Goal: Task Accomplishment & Management: Use online tool/utility

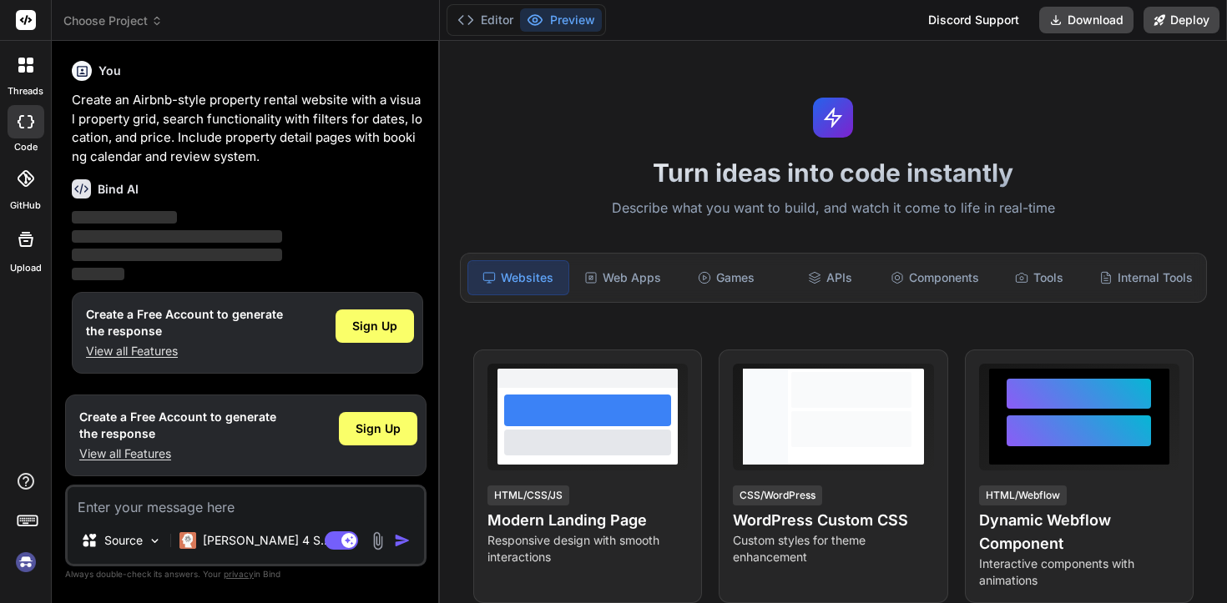
click at [29, 72] on icon at bounding box center [30, 69] width 7 height 7
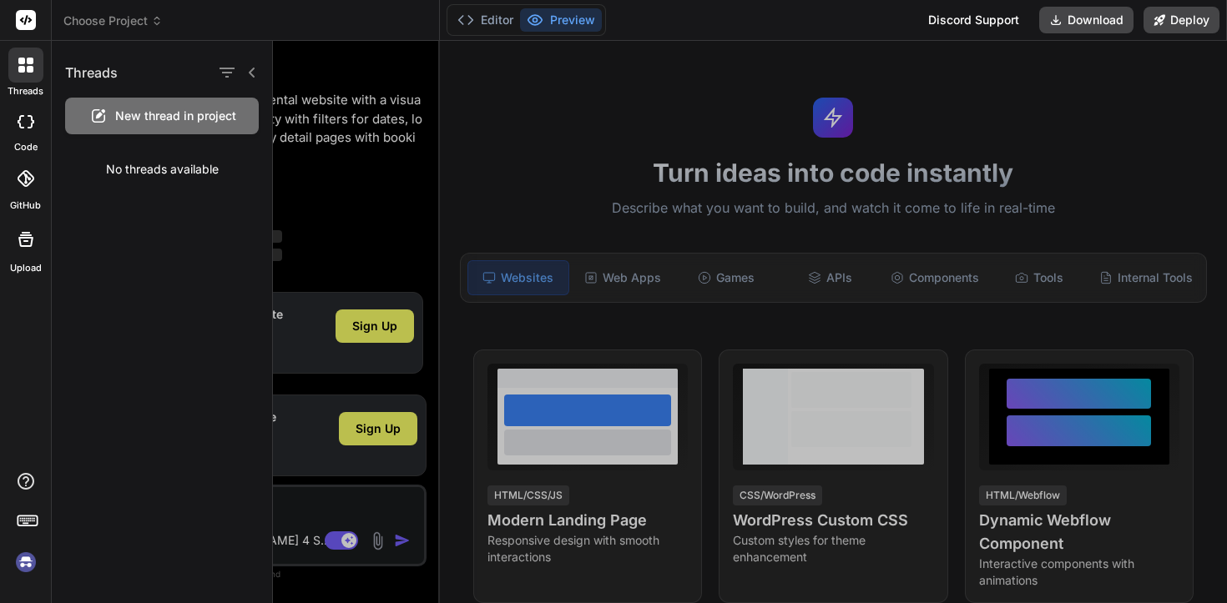
click at [138, 119] on span "New thread in project" at bounding box center [175, 116] width 121 height 17
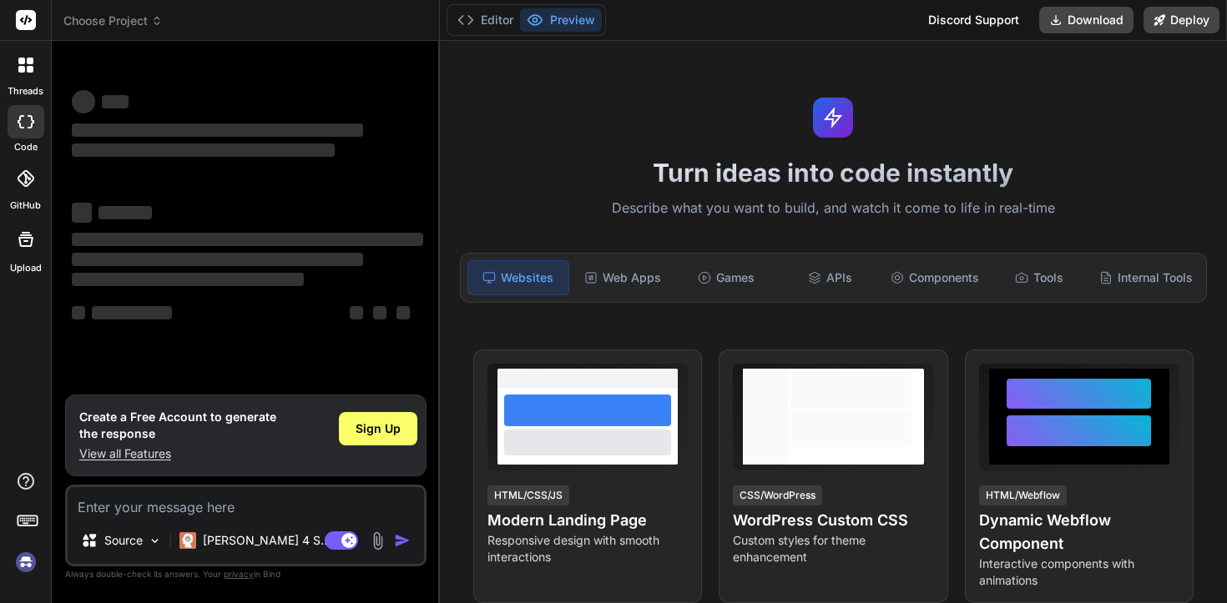
click at [26, 68] on icon at bounding box center [25, 65] width 15 height 15
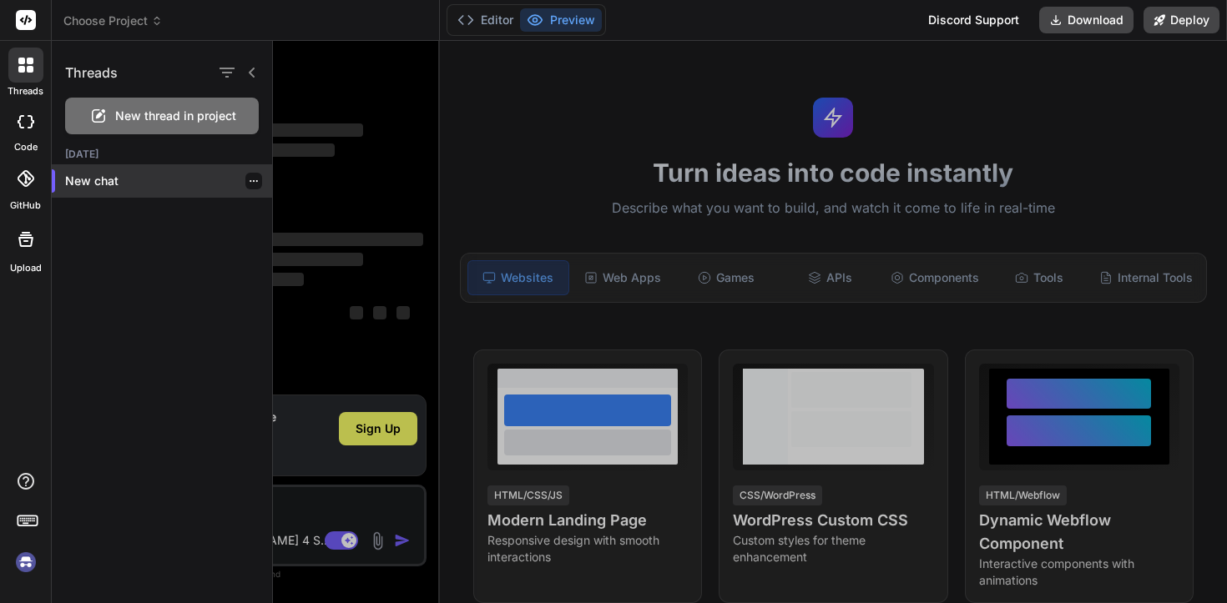
click at [108, 184] on p "New chat" at bounding box center [168, 181] width 207 height 17
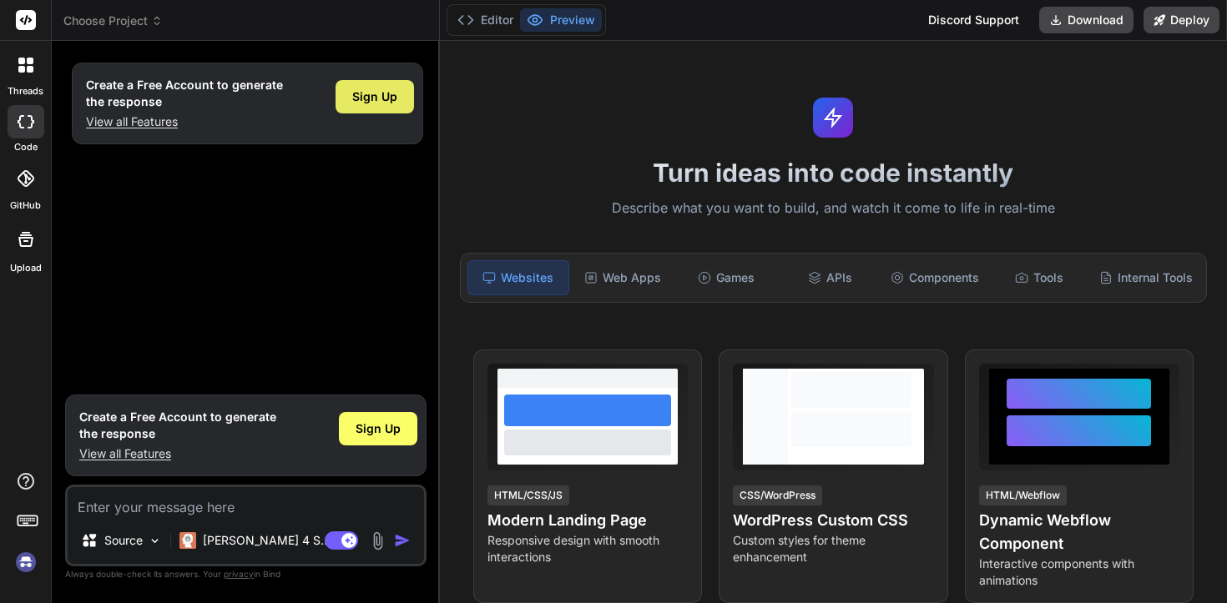
click at [386, 103] on span "Sign Up" at bounding box center [374, 96] width 45 height 17
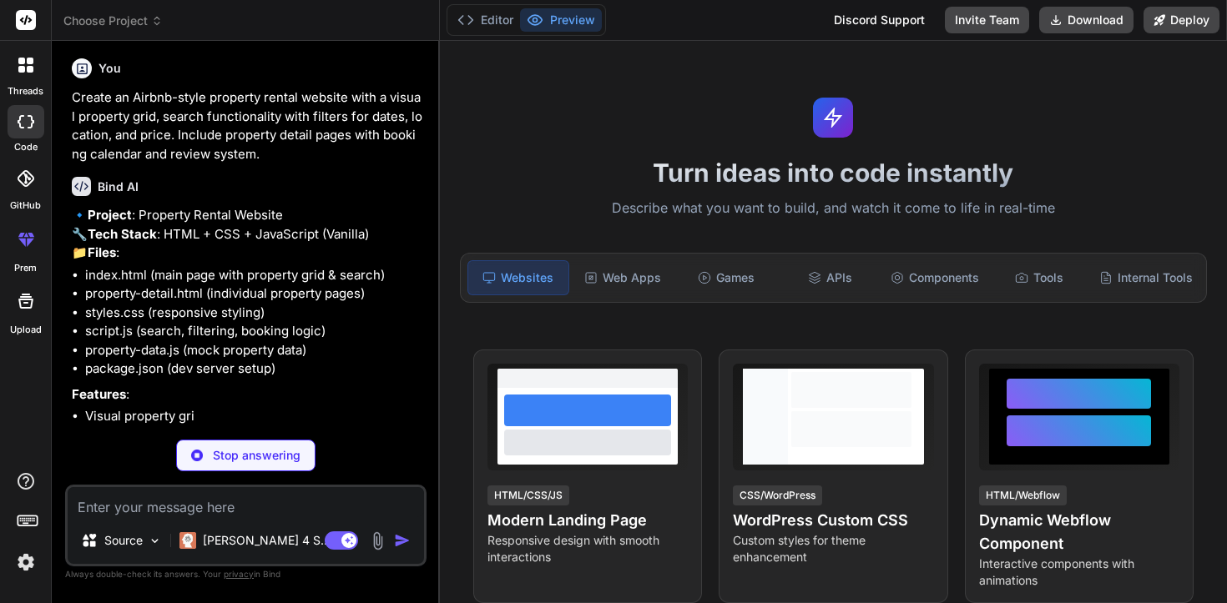
scroll to position [3, 0]
click at [269, 465] on div "Stop answering" at bounding box center [245, 456] width 139 height 32
type textarea "x"
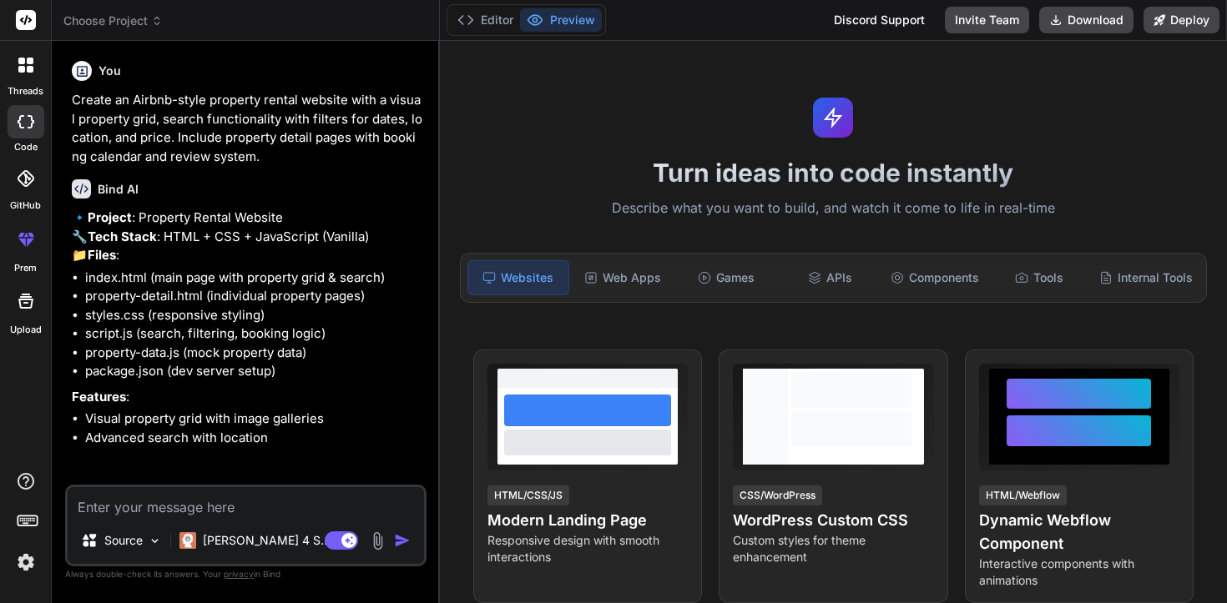
scroll to position [0, 0]
click at [147, 19] on span "Choose Project" at bounding box center [112, 21] width 99 height 17
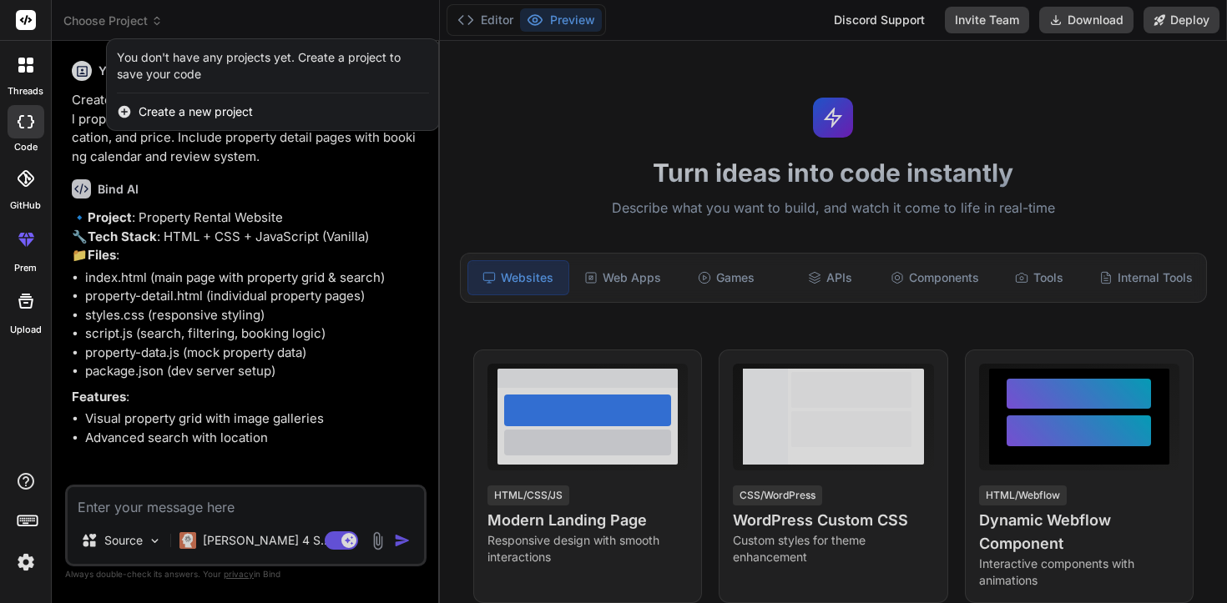
click at [161, 114] on span "Create a new project" at bounding box center [196, 111] width 114 height 17
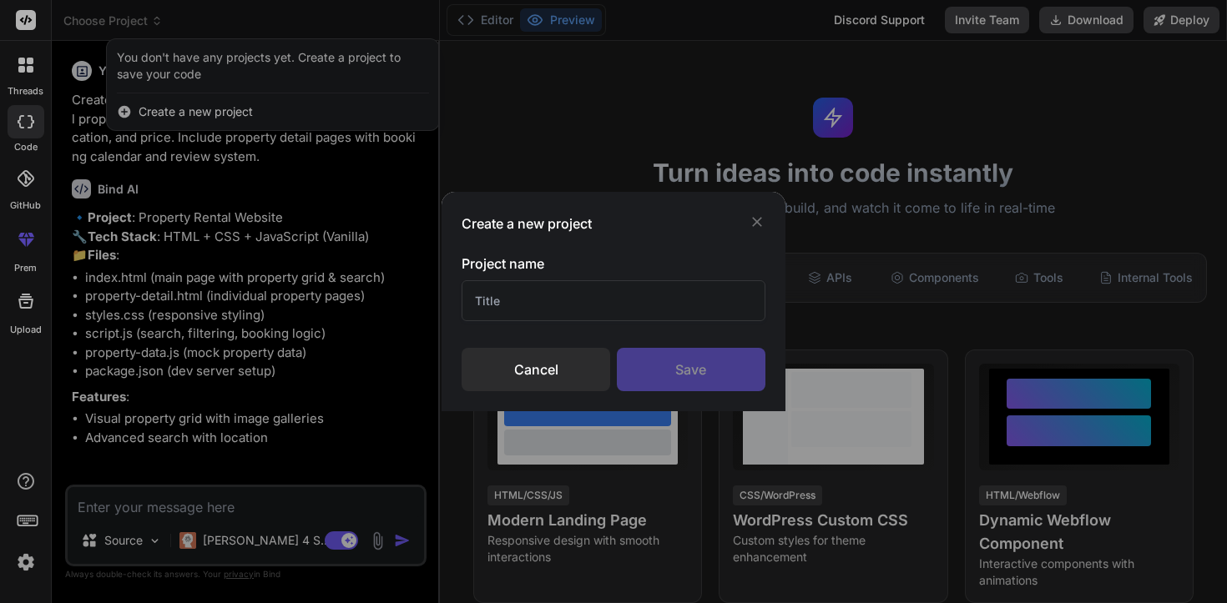
click at [500, 300] on input "text" at bounding box center [614, 300] width 304 height 41
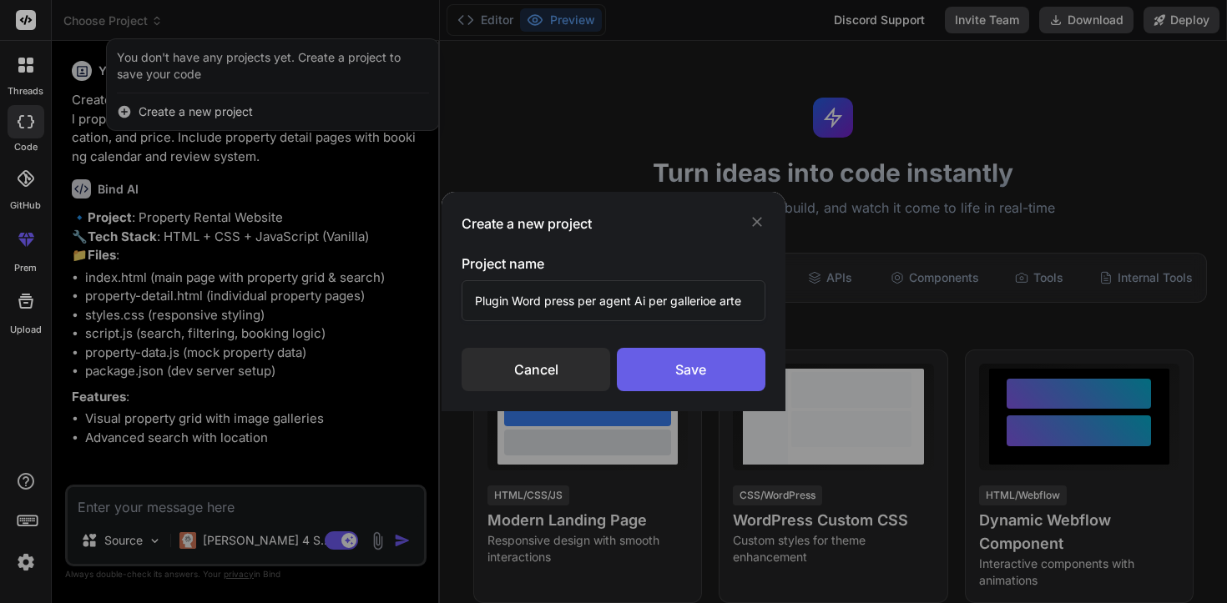
type input "Plugin Word press per agent Ai per gallerioe arte"
click at [680, 375] on div "Save" at bounding box center [691, 369] width 149 height 43
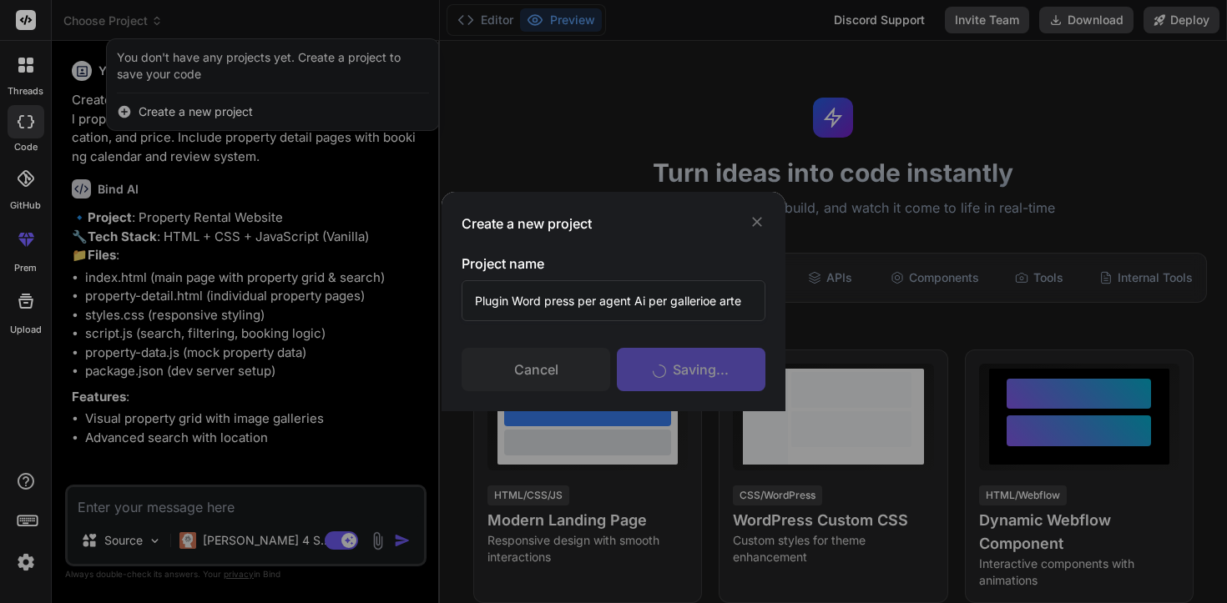
scroll to position [63, 0]
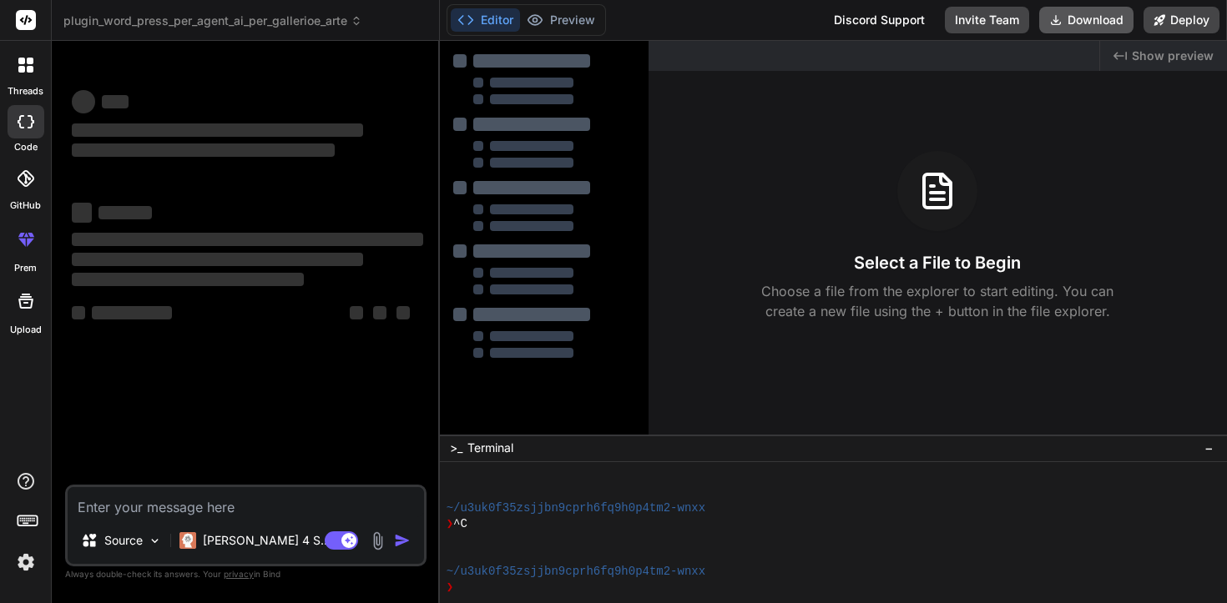
click at [1104, 9] on button "Download" at bounding box center [1086, 20] width 94 height 27
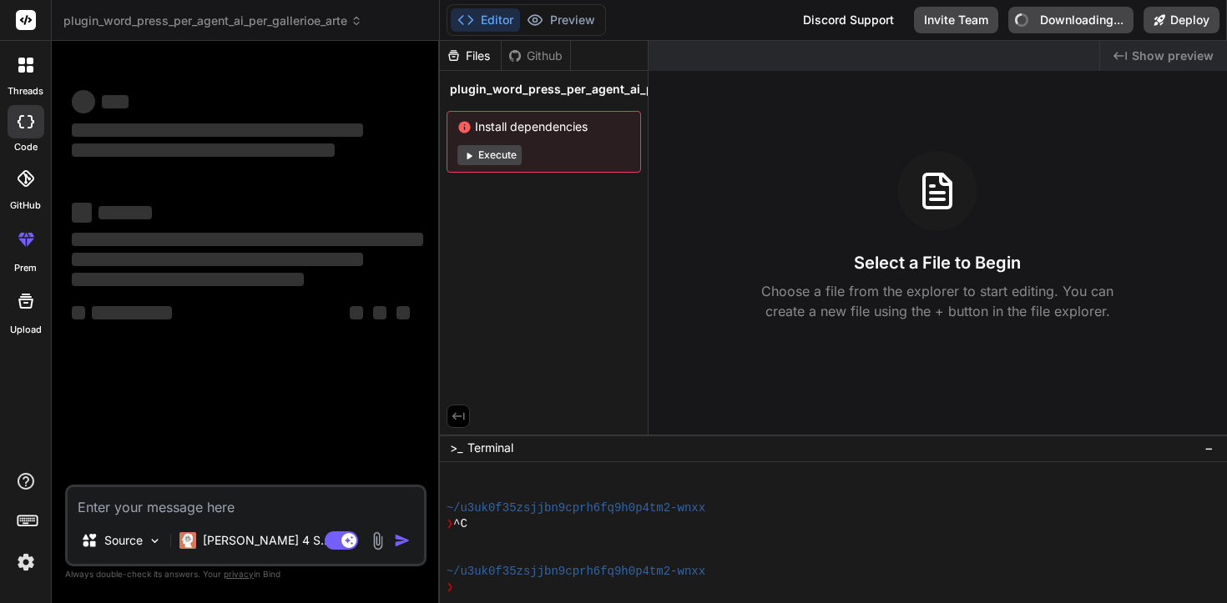
click at [859, 133] on div "Created with Pixso. Show preview Select a File to Begin Choose a file from the …" at bounding box center [937, 238] width 578 height 394
click at [283, 240] on span "‌" at bounding box center [247, 239] width 351 height 13
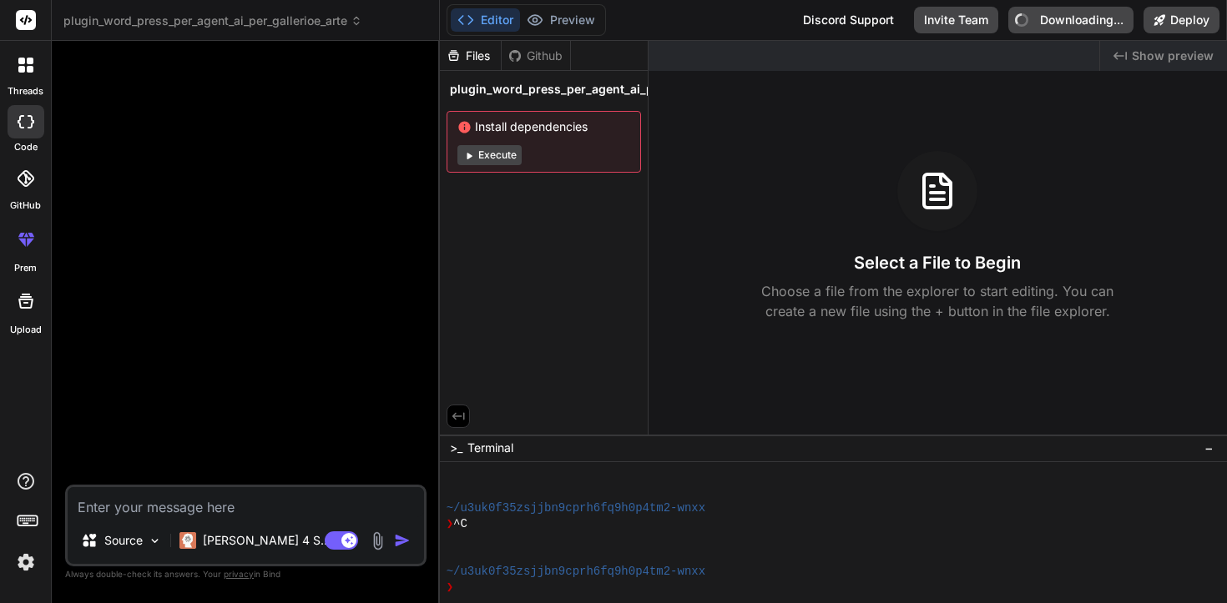
drag, startPoint x: 283, startPoint y: 243, endPoint x: 271, endPoint y: 250, distance: 13.5
click at [271, 250] on div at bounding box center [247, 269] width 358 height 431
click at [322, 204] on div at bounding box center [247, 269] width 358 height 431
click at [297, 250] on div at bounding box center [247, 269] width 358 height 431
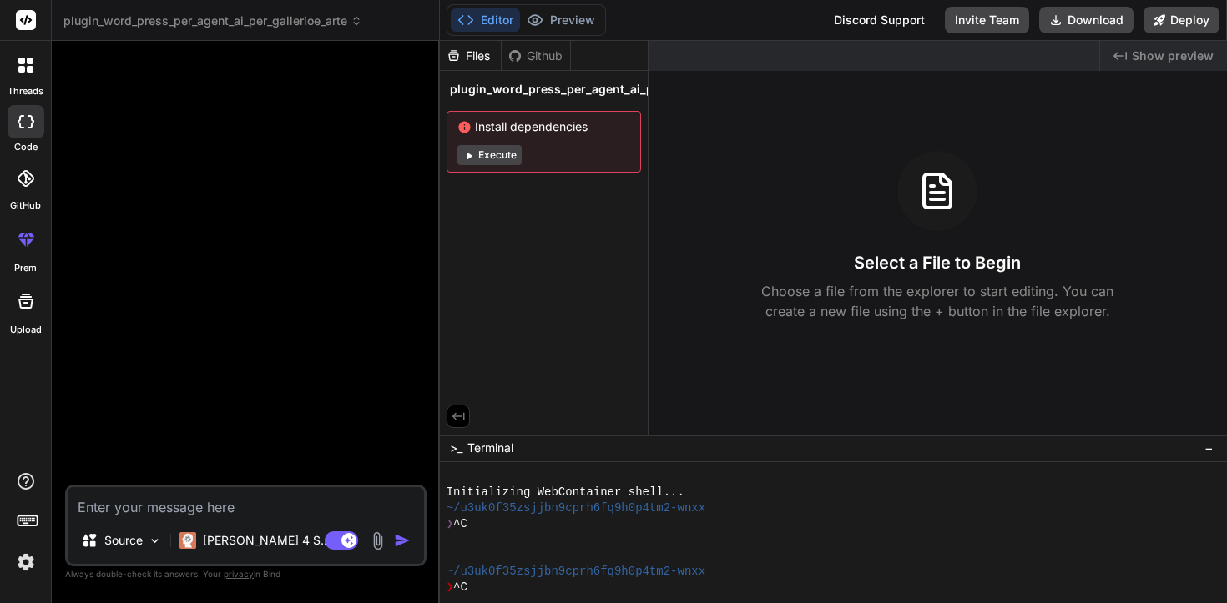
click at [497, 159] on button "Execute" at bounding box center [489, 155] width 64 height 20
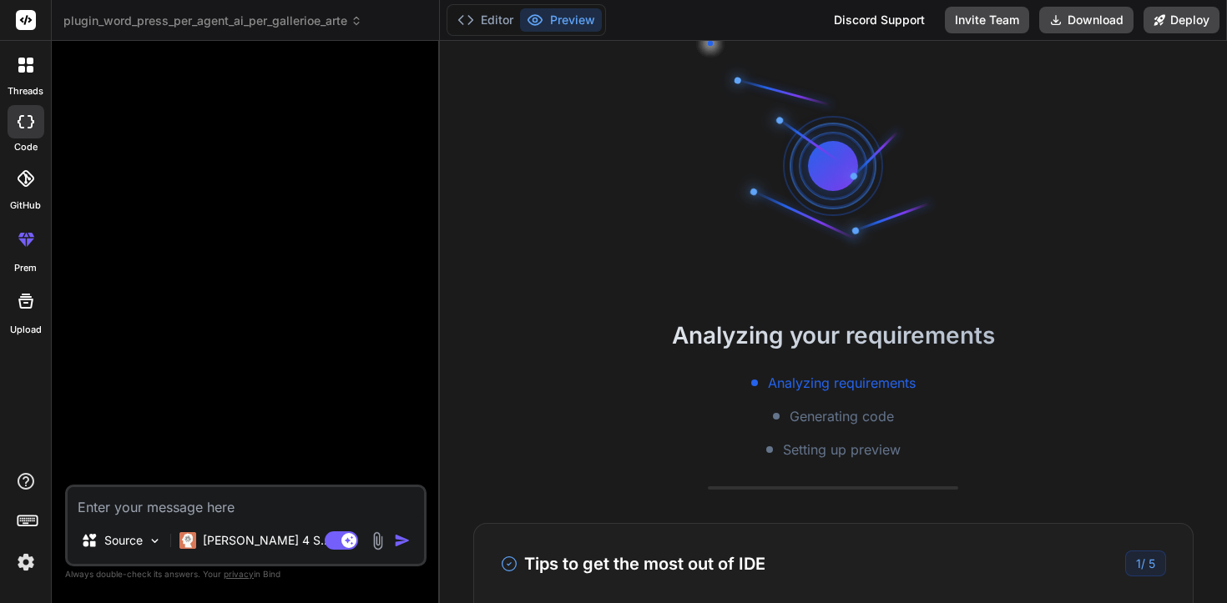
scroll to position [0, 0]
click at [559, 20] on button "Preview" at bounding box center [561, 19] width 82 height 23
click at [497, 22] on button "Editor" at bounding box center [485, 19] width 69 height 23
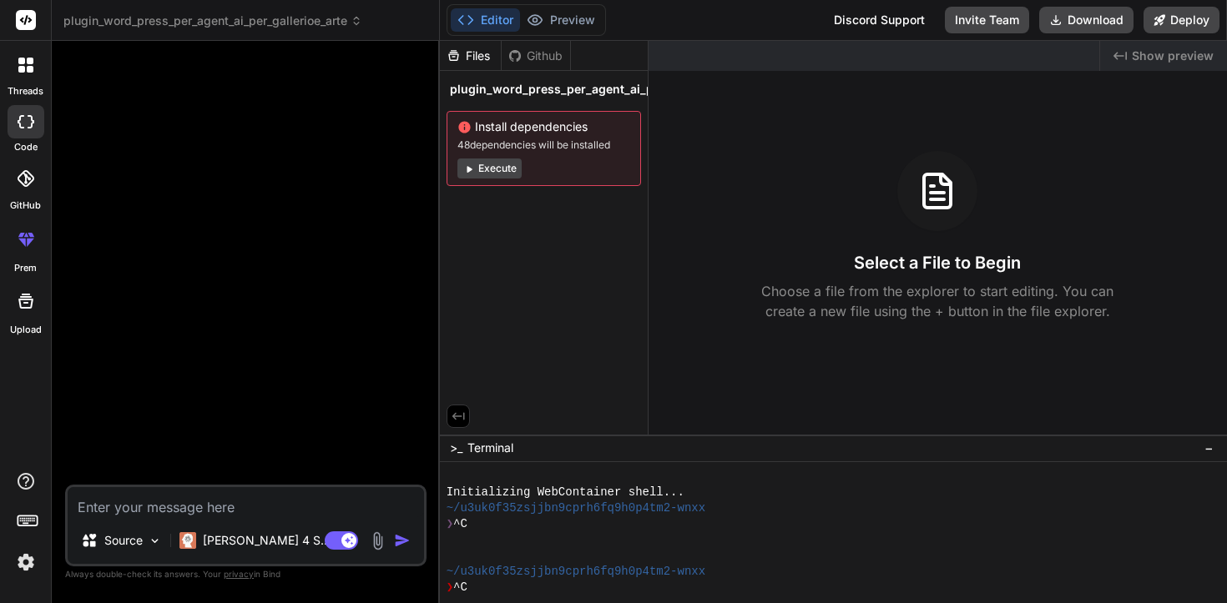
click at [1153, 61] on span "Show preview" at bounding box center [1173, 56] width 82 height 17
click at [1151, 57] on span "Show preview" at bounding box center [1173, 56] width 82 height 17
click at [1059, 85] on div "Created with Pixso. Show preview Select a File to Begin Choose a file from the …" at bounding box center [937, 238] width 578 height 394
click at [999, 23] on button "Invite Team" at bounding box center [987, 20] width 84 height 27
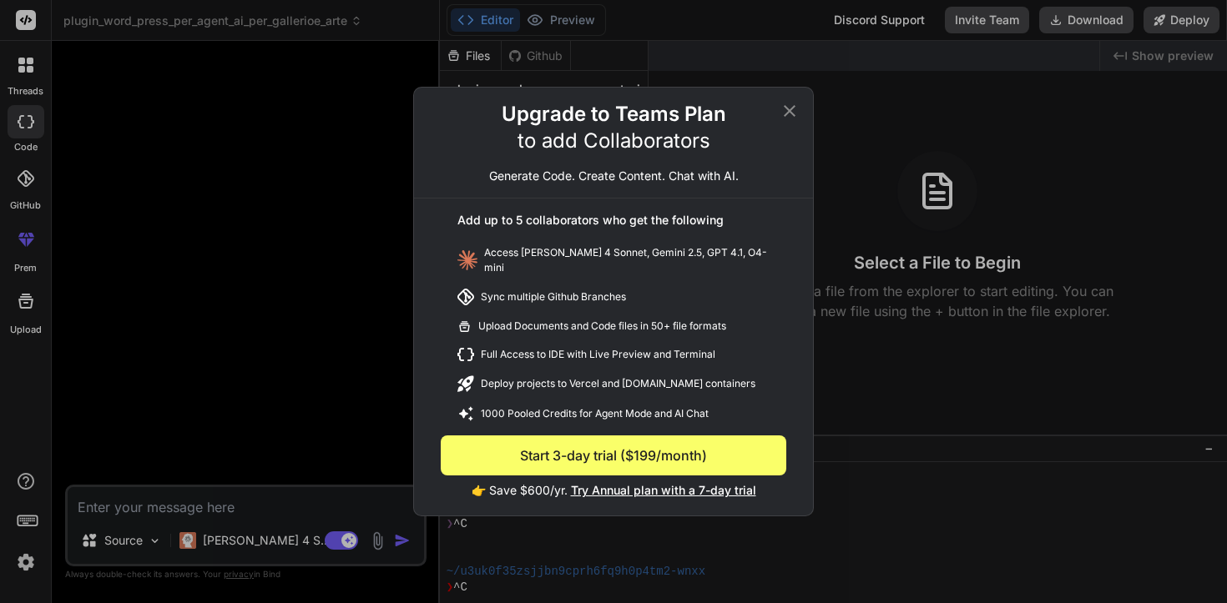
click at [1058, 96] on div "Upgrade to Teams Plan to add Collaborators Generate Code. Create Content. Chat …" at bounding box center [613, 301] width 1227 height 603
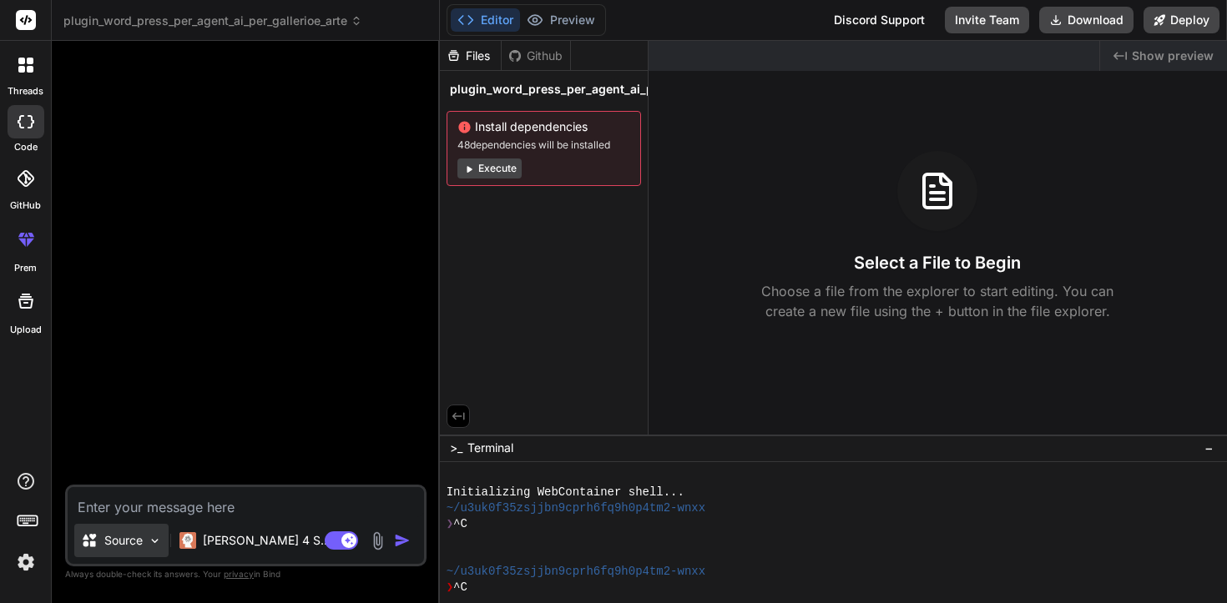
click at [154, 542] on img at bounding box center [155, 541] width 14 height 14
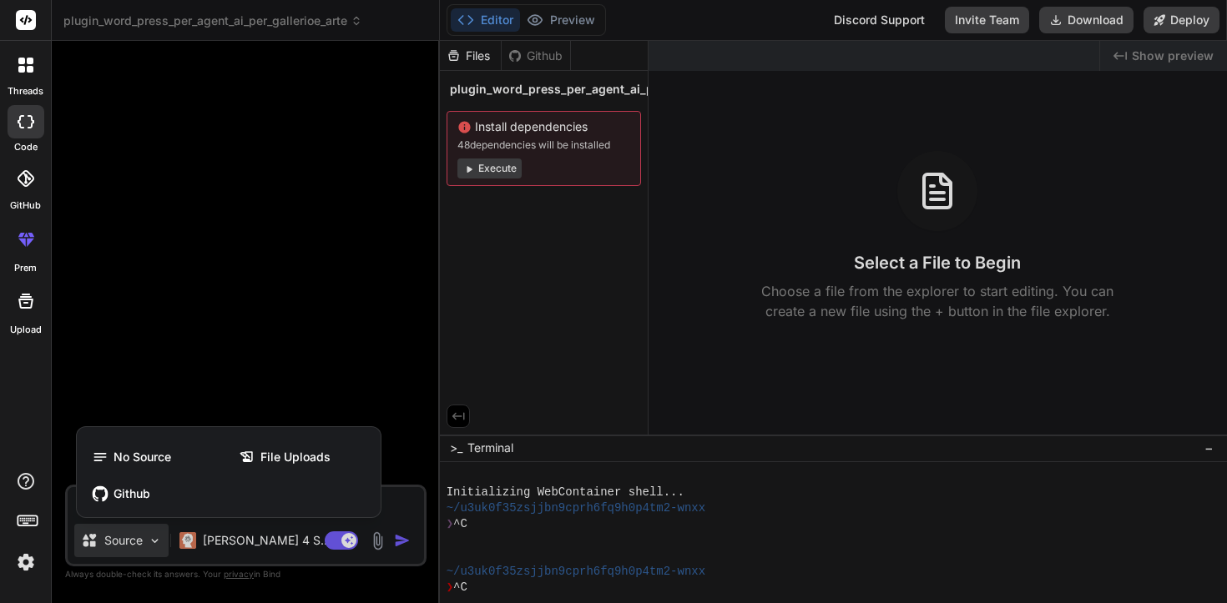
click at [154, 542] on div at bounding box center [613, 301] width 1227 height 603
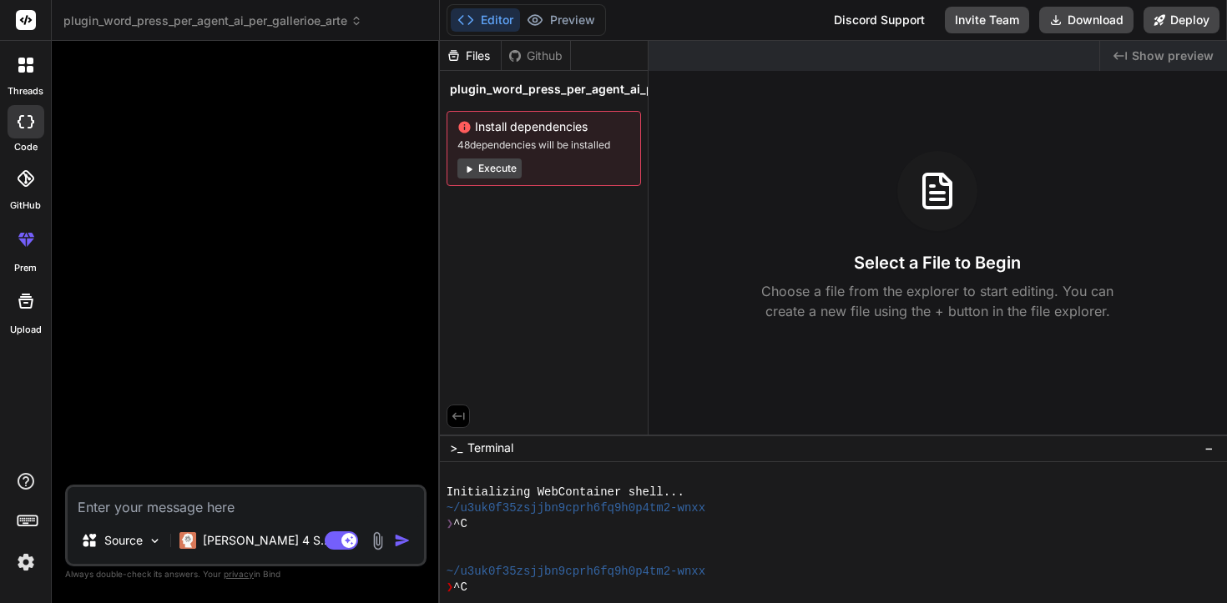
click at [377, 544] on img at bounding box center [377, 541] width 19 height 19
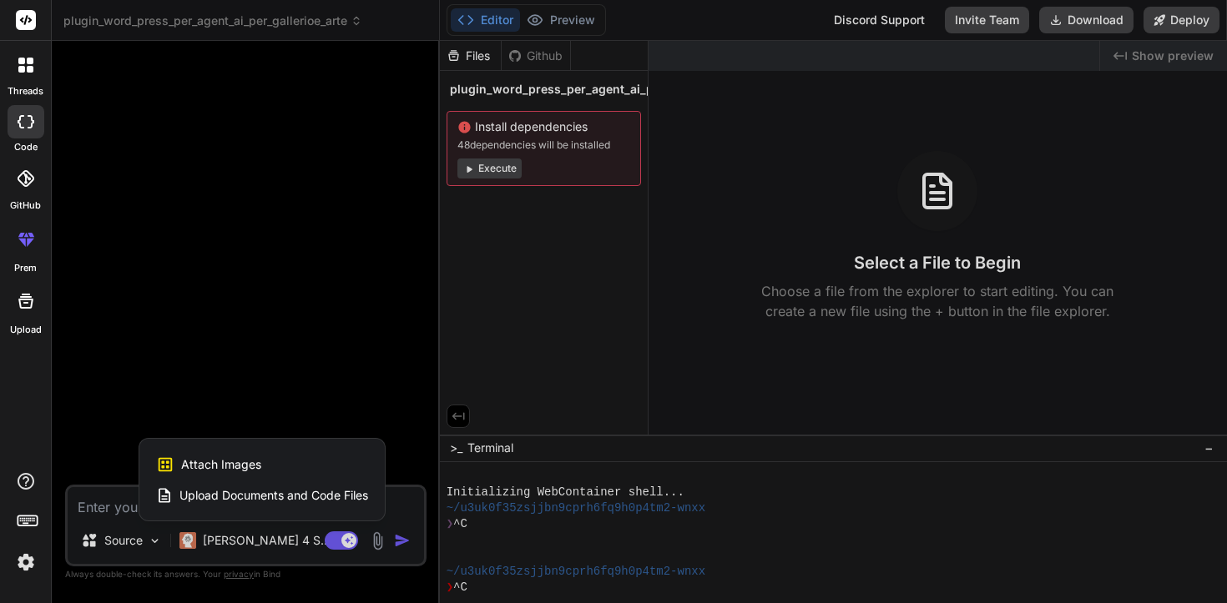
click at [348, 342] on div at bounding box center [613, 301] width 1227 height 603
type textarea "x"
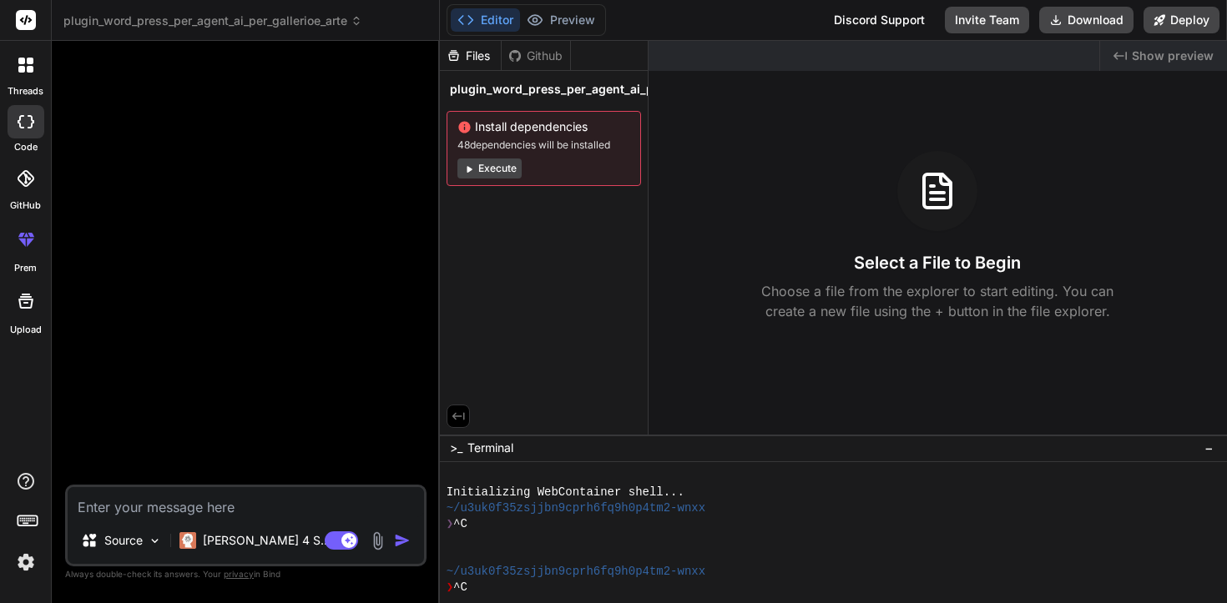
click at [25, 70] on icon at bounding box center [25, 65] width 15 height 15
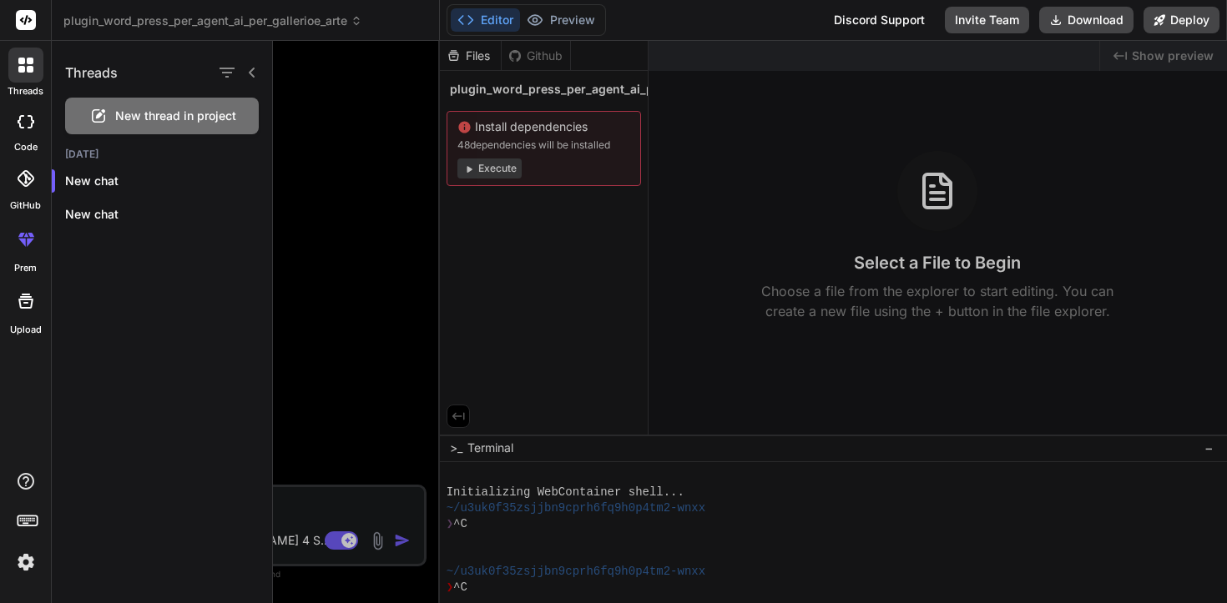
click at [350, 169] on div at bounding box center [750, 322] width 954 height 563
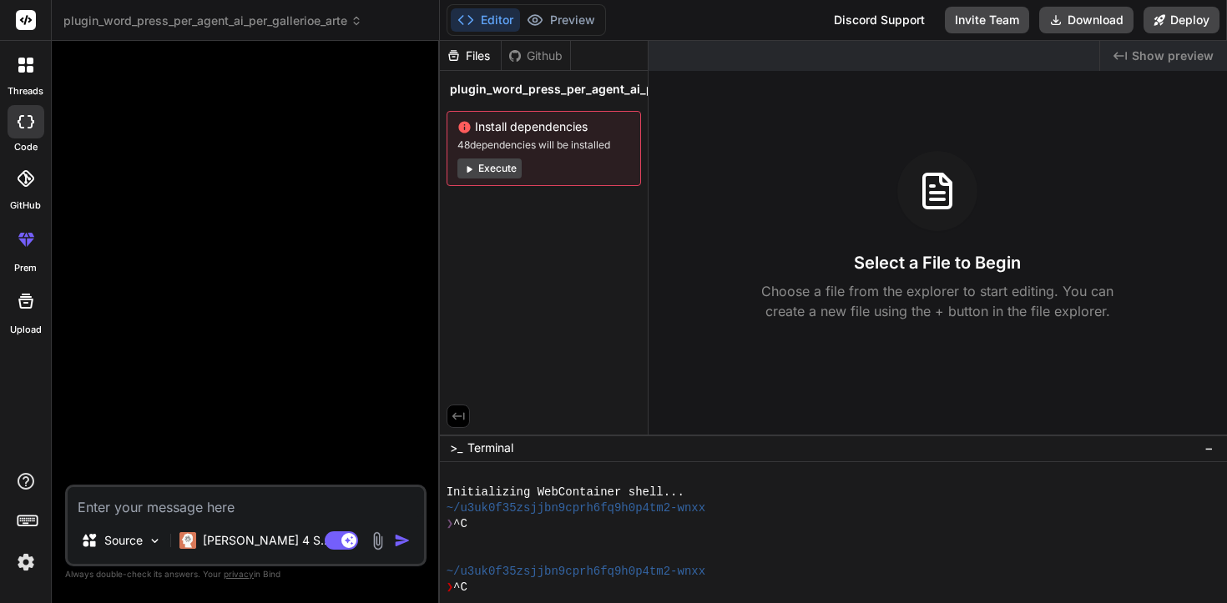
click at [351, 25] on span "plugin_word_press_per_agent_ai_per_gallerioe_arte" at bounding box center [212, 21] width 299 height 17
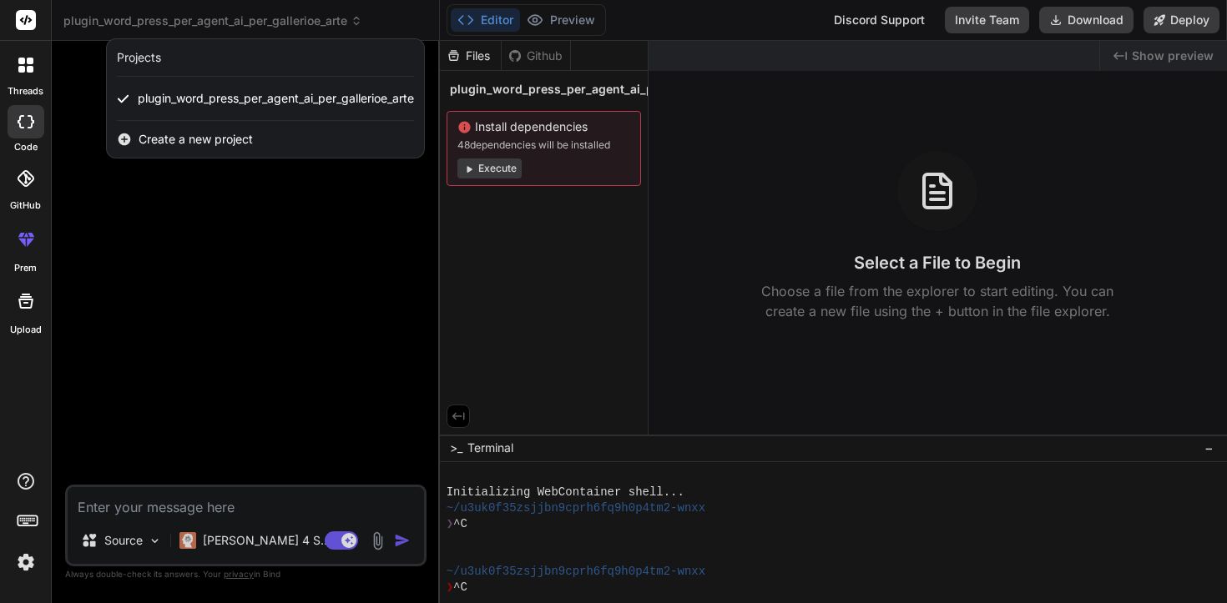
click at [292, 196] on div at bounding box center [613, 301] width 1227 height 603
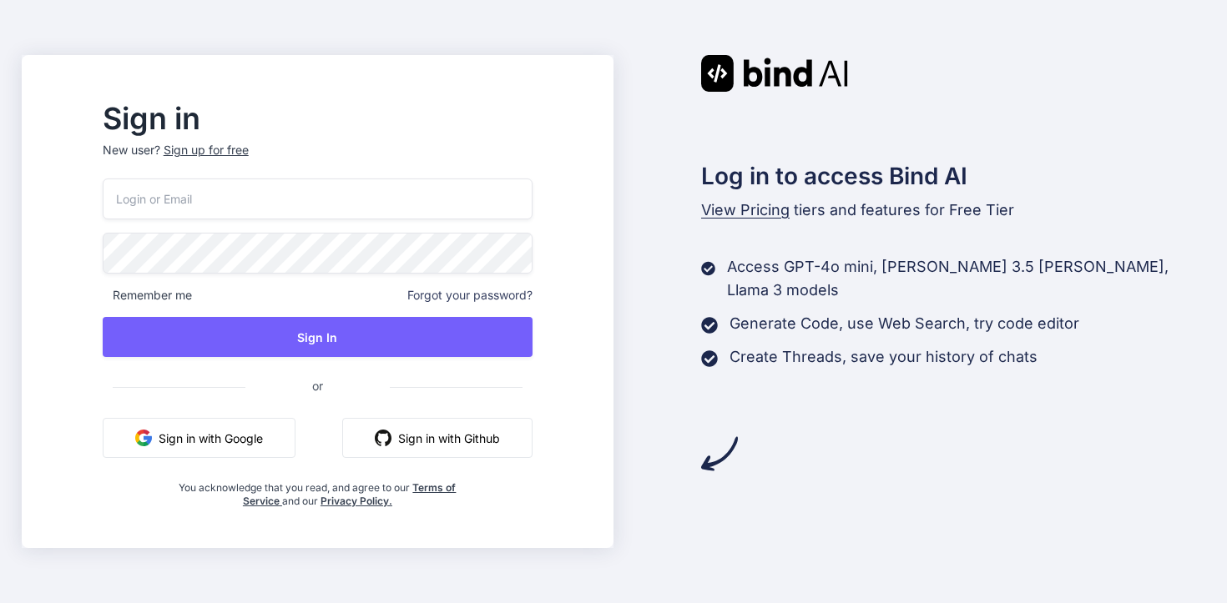
click at [239, 439] on button "Sign in with Google" at bounding box center [199, 438] width 193 height 40
